Goal: Task Accomplishment & Management: Complete application form

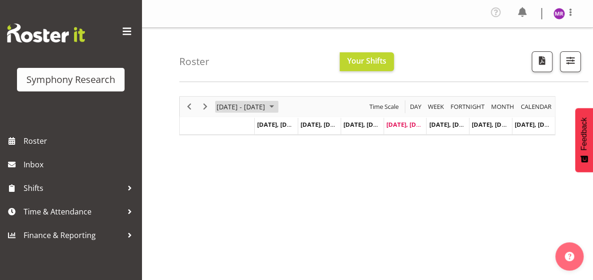
click at [277, 104] on span "August 25 - 31, 2025" at bounding box center [271, 107] width 11 height 12
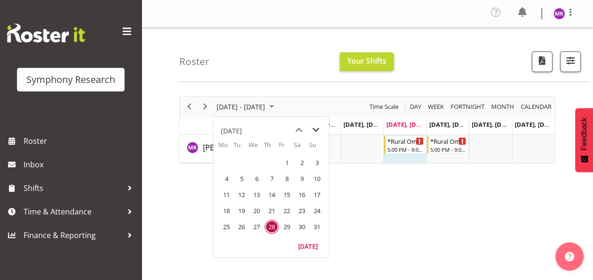
click at [315, 127] on span "next month" at bounding box center [316, 130] width 17 height 17
click at [227, 161] on span "1" at bounding box center [226, 163] width 14 height 14
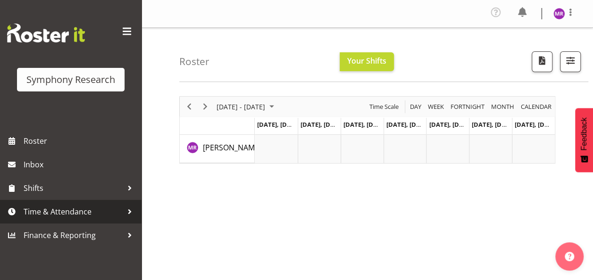
click at [64, 213] on span "Time & Attendance" at bounding box center [73, 212] width 99 height 14
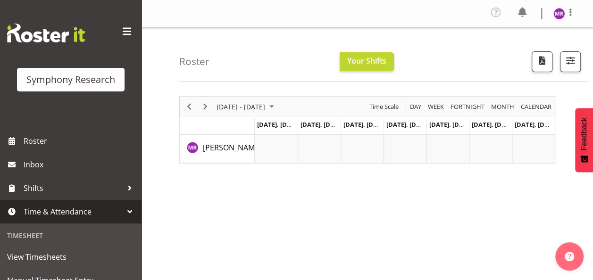
click at [32, 237] on div "Timesheet" at bounding box center [70, 235] width 137 height 19
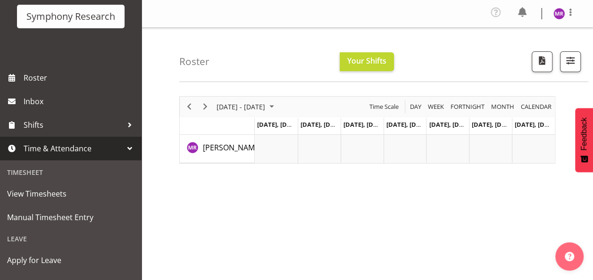
scroll to position [66, 0]
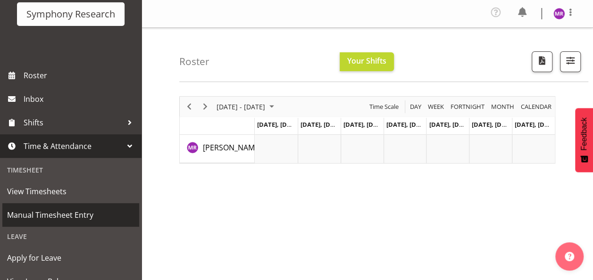
click at [82, 215] on span "Manual Timesheet Entry" at bounding box center [70, 215] width 127 height 14
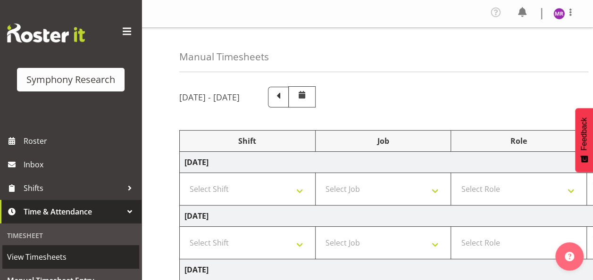
click at [42, 256] on span "View Timesheets" at bounding box center [70, 257] width 127 height 14
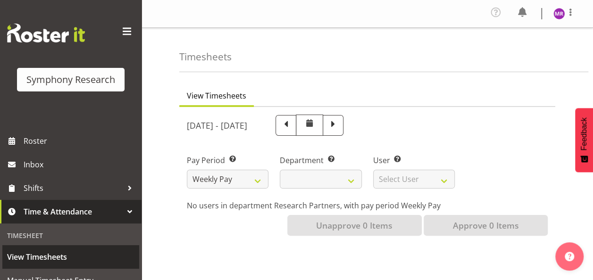
select select
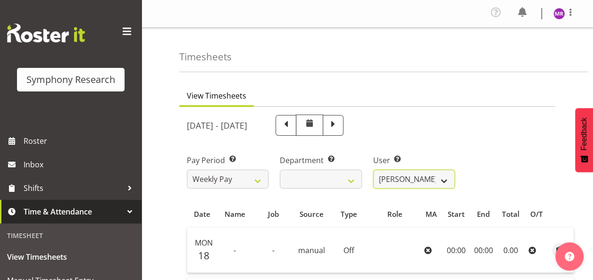
click at [417, 178] on select "[PERSON_NAME] ❌" at bounding box center [414, 179] width 82 height 19
click at [441, 181] on select "[PERSON_NAME] ❌" at bounding box center [414, 179] width 82 height 19
click at [446, 179] on select "[PERSON_NAME] ❌" at bounding box center [414, 179] width 82 height 19
click at [475, 149] on div "Pay Period Select which pay period you would like to view. Weekly Pay Departmen…" at bounding box center [367, 168] width 372 height 53
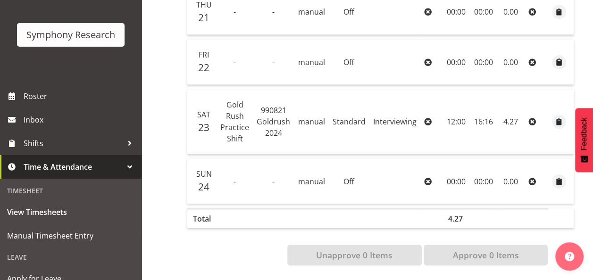
scroll to position [82, 0]
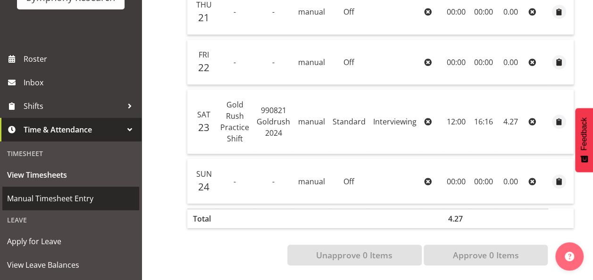
click at [81, 197] on span "Manual Timesheet Entry" at bounding box center [70, 199] width 127 height 14
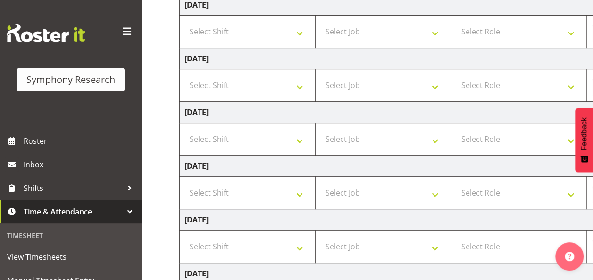
scroll to position [158, 0]
click at [299, 187] on select "Select Shift !!Weekend Residential (Roster IT Shift Label) *Business 9/10am ~ 4…" at bounding box center [248, 192] width 126 height 19
select select "57853"
click at [185, 183] on select "Select Shift !!Weekend Residential (Roster IT Shift Label) *Business 9/10am ~ 4…" at bounding box center [248, 192] width 126 height 19
click at [436, 195] on select "Select Job 550060 IF Admin 553492 World Poll Aus Wave 2 Main 2025 553493 World …" at bounding box center [383, 192] width 126 height 19
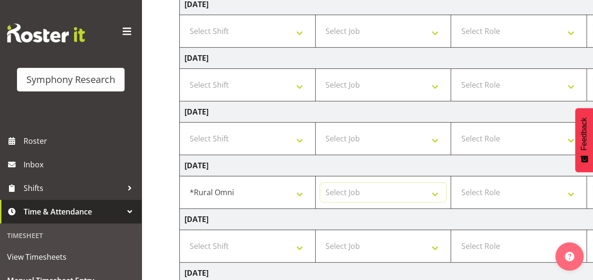
select select "10536"
click at [320, 183] on select "Select Job 550060 IF Admin 553492 World Poll Aus Wave 2 Main 2025 553493 World …" at bounding box center [383, 192] width 126 height 19
click at [570, 191] on select "Select Role Briefing Interviewing" at bounding box center [519, 192] width 126 height 19
select select "47"
click at [456, 183] on select "Select Role Briefing Interviewing" at bounding box center [519, 192] width 126 height 19
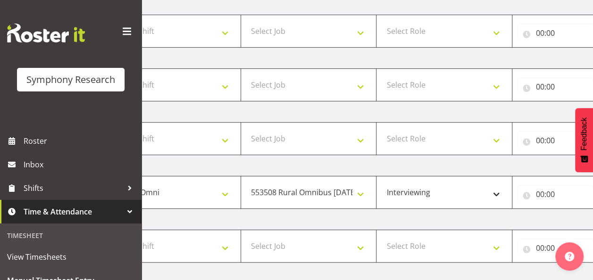
scroll to position [0, 247]
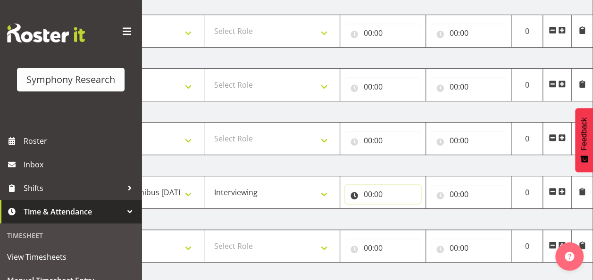
click at [386, 189] on input "00:00" at bounding box center [383, 194] width 76 height 19
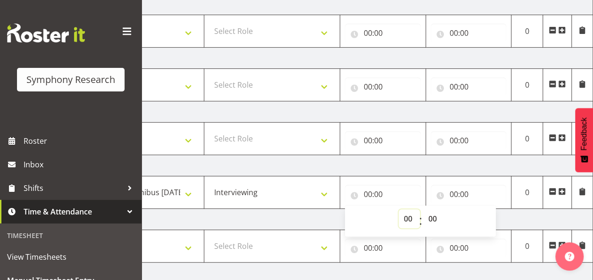
click at [408, 217] on select "00 01 02 03 04 05 06 07 08 09 10 11 12 13 14 15 16 17 18 19 20 21 22 23" at bounding box center [409, 219] width 21 height 19
select select "17"
click at [399, 210] on select "00 01 02 03 04 05 06 07 08 09 10 11 12 13 14 15 16 17 18 19 20 21 22 23" at bounding box center [409, 219] width 21 height 19
type input "17:00"
click at [461, 192] on input "00:00" at bounding box center [469, 194] width 76 height 19
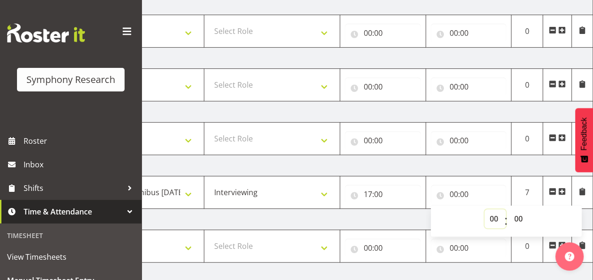
click at [493, 219] on select "00 01 02 03 04 05 06 07 08 09 10 11 12 13 14 15 16 17 18 19 20 21 22 23" at bounding box center [495, 219] width 21 height 19
select select "21"
click at [485, 210] on select "00 01 02 03 04 05 06 07 08 09 10 11 12 13 14 15 16 17 18 19 20 21 22 23" at bounding box center [495, 219] width 21 height 19
type input "21:00"
click at [490, 192] on input "21:00" at bounding box center [469, 194] width 76 height 19
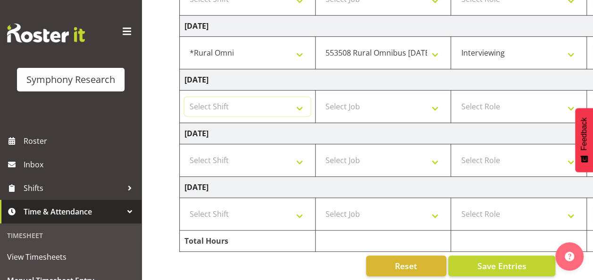
scroll to position [305, 0]
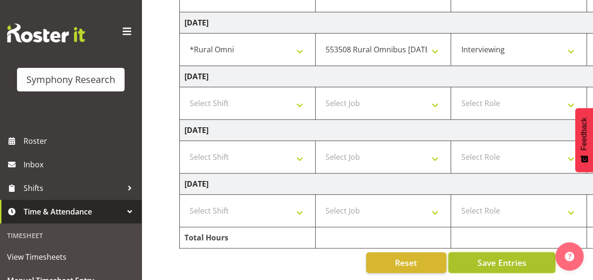
click at [501, 257] on span "Save Entries" at bounding box center [501, 263] width 49 height 12
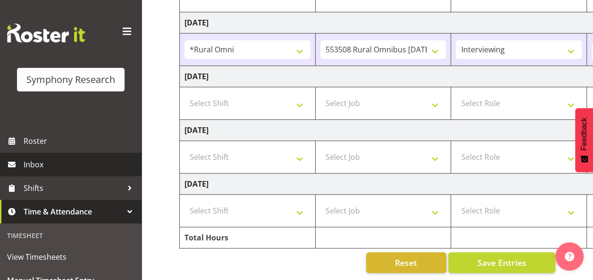
click at [47, 161] on span "Inbox" at bounding box center [80, 165] width 113 height 14
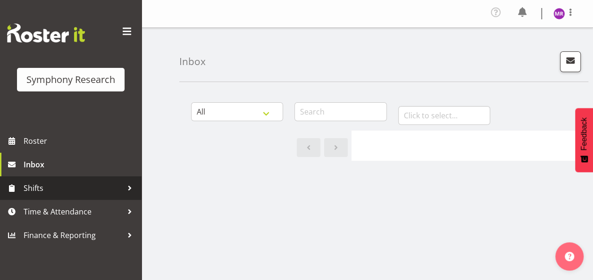
click at [60, 182] on span "Shifts" at bounding box center [73, 188] width 99 height 14
